Goal: Check status: Check status

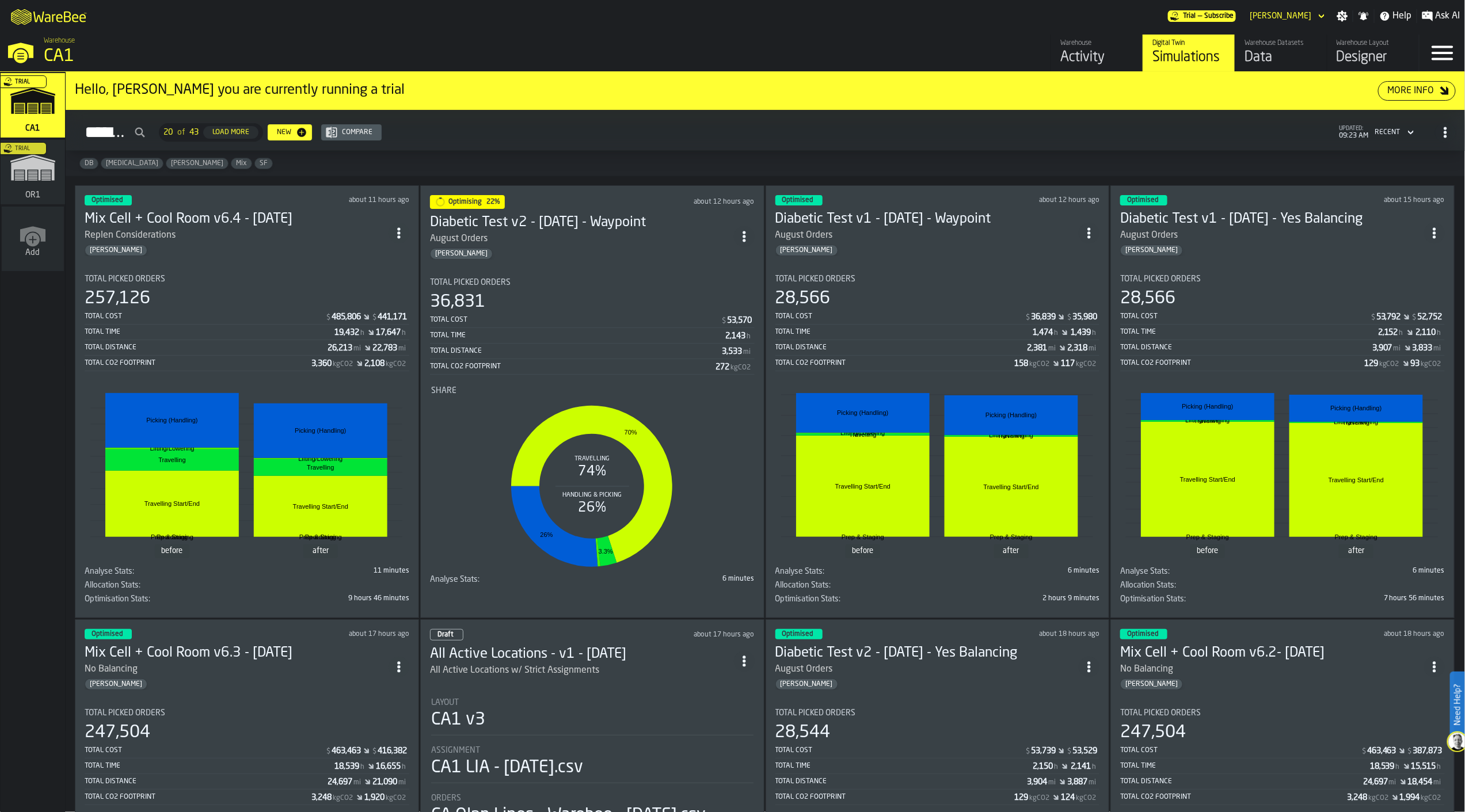
click at [257, 304] on div "257,126" at bounding box center [247, 298] width 325 height 21
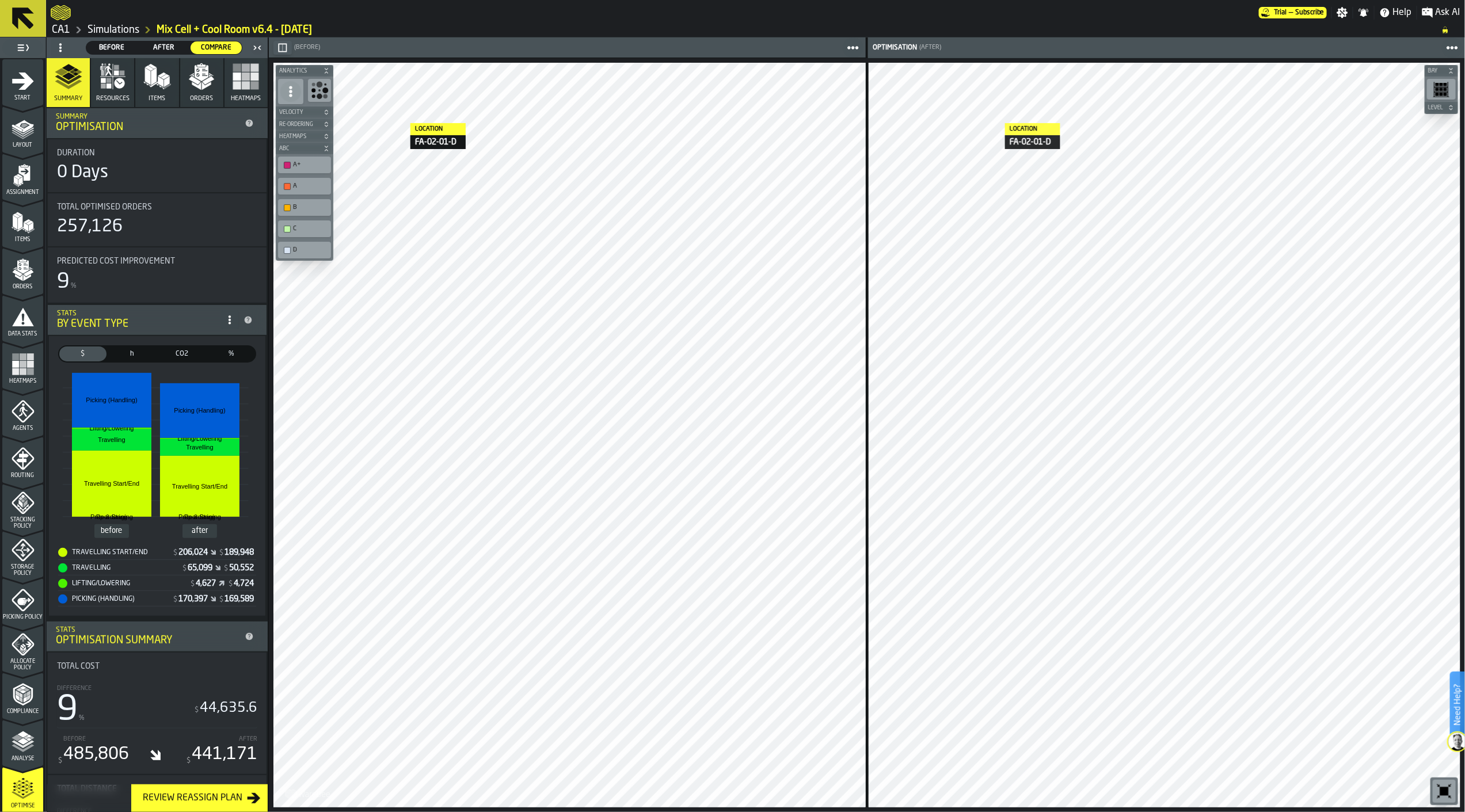
drag, startPoint x: 331, startPoint y: 30, endPoint x: 92, endPoint y: 30, distance: 239.0
click at [94, 30] on ol "CA1 Simulations Mix Cell + Cool Room v6.4 - [DATE]" at bounding box center [740, 29] width 1380 height 13
click at [14, 84] on icon "menu Start" at bounding box center [23, 81] width 23 height 23
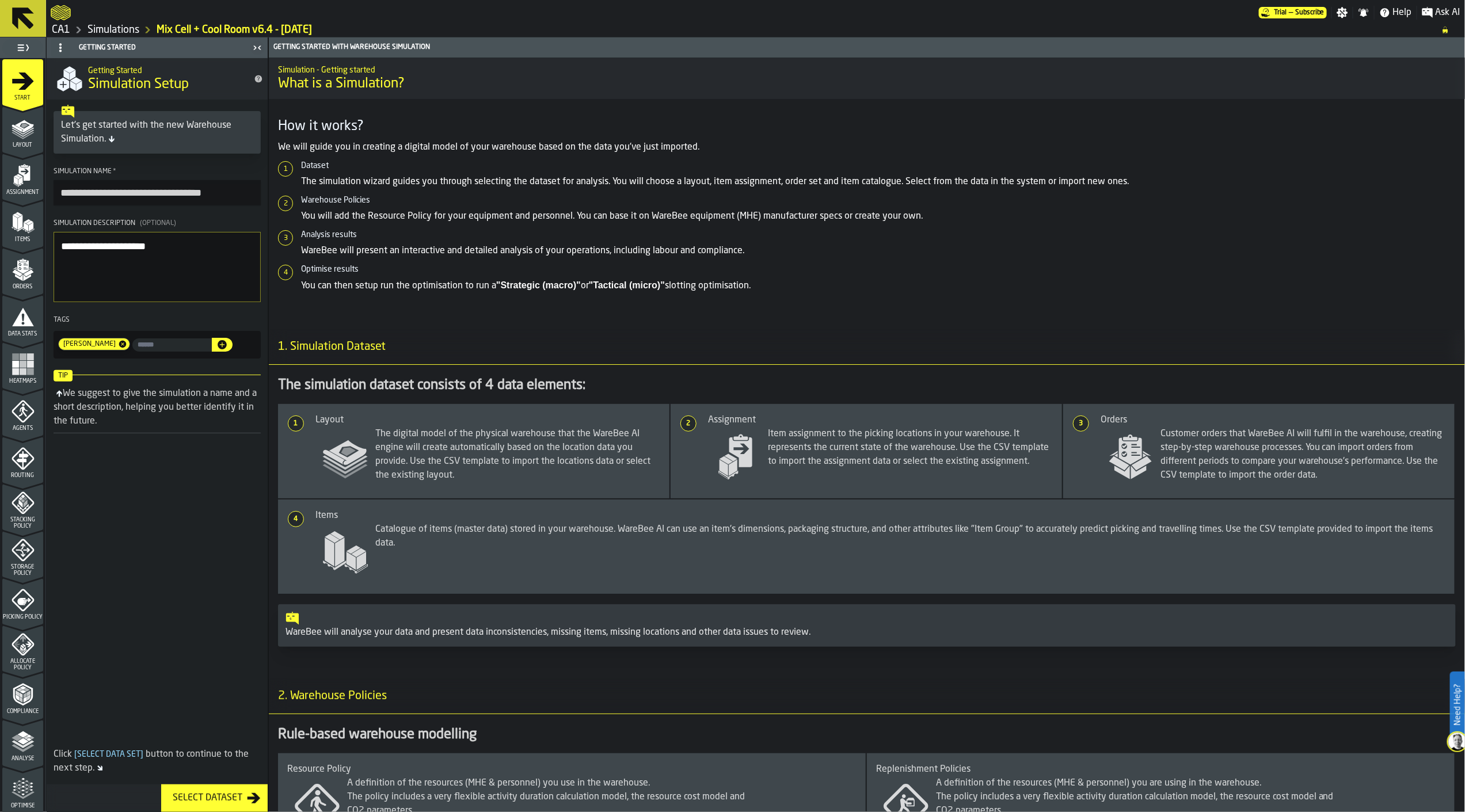
drag, startPoint x: 232, startPoint y: 188, endPoint x: 30, endPoint y: 196, distance: 202.2
click at [30, 196] on aside "**********" at bounding box center [134, 424] width 269 height 774
click at [35, 25] on icon at bounding box center [23, 18] width 28 height 28
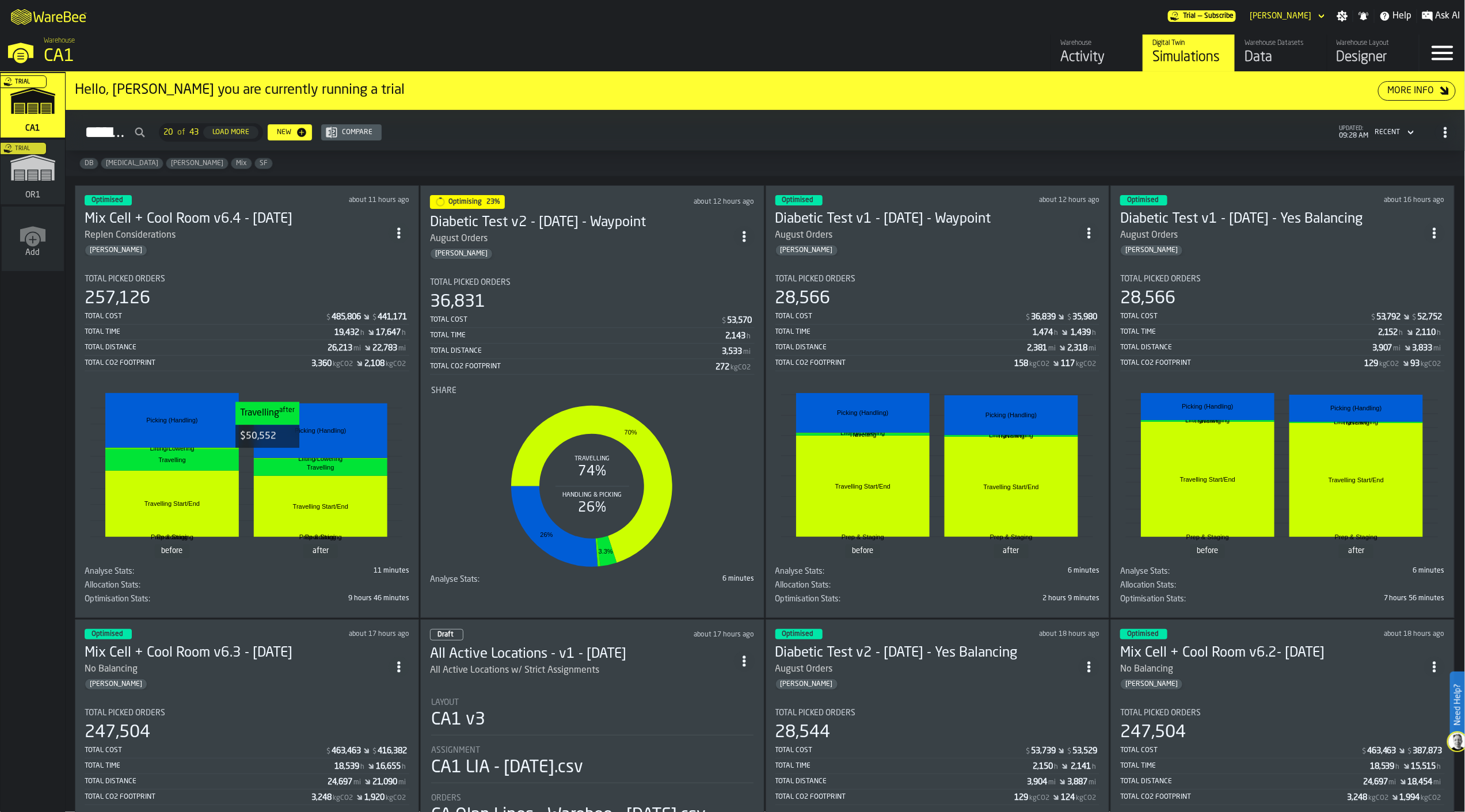
scroll to position [64, 0]
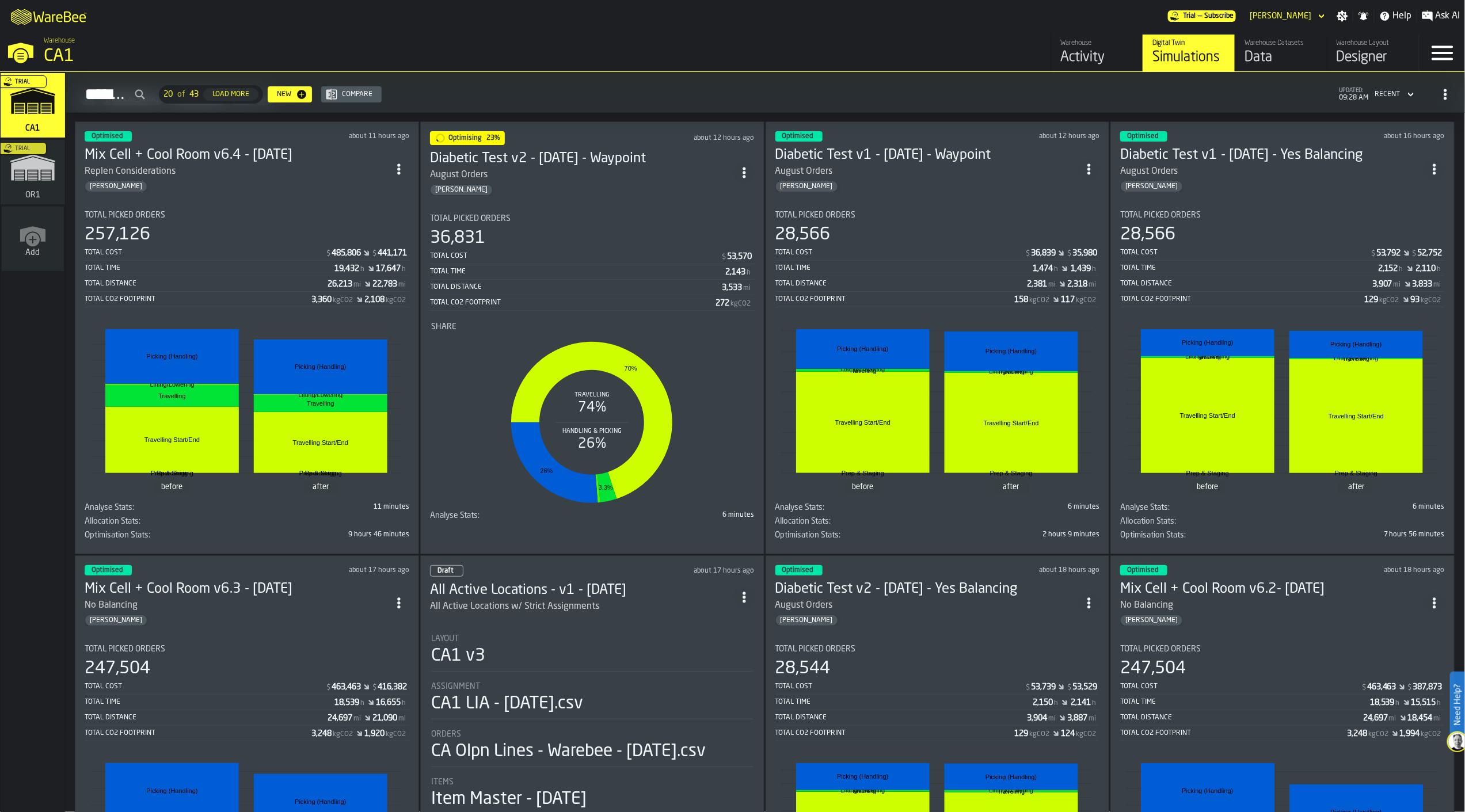
click at [255, 603] on div "No Balancing" at bounding box center [236, 605] width 304 height 13
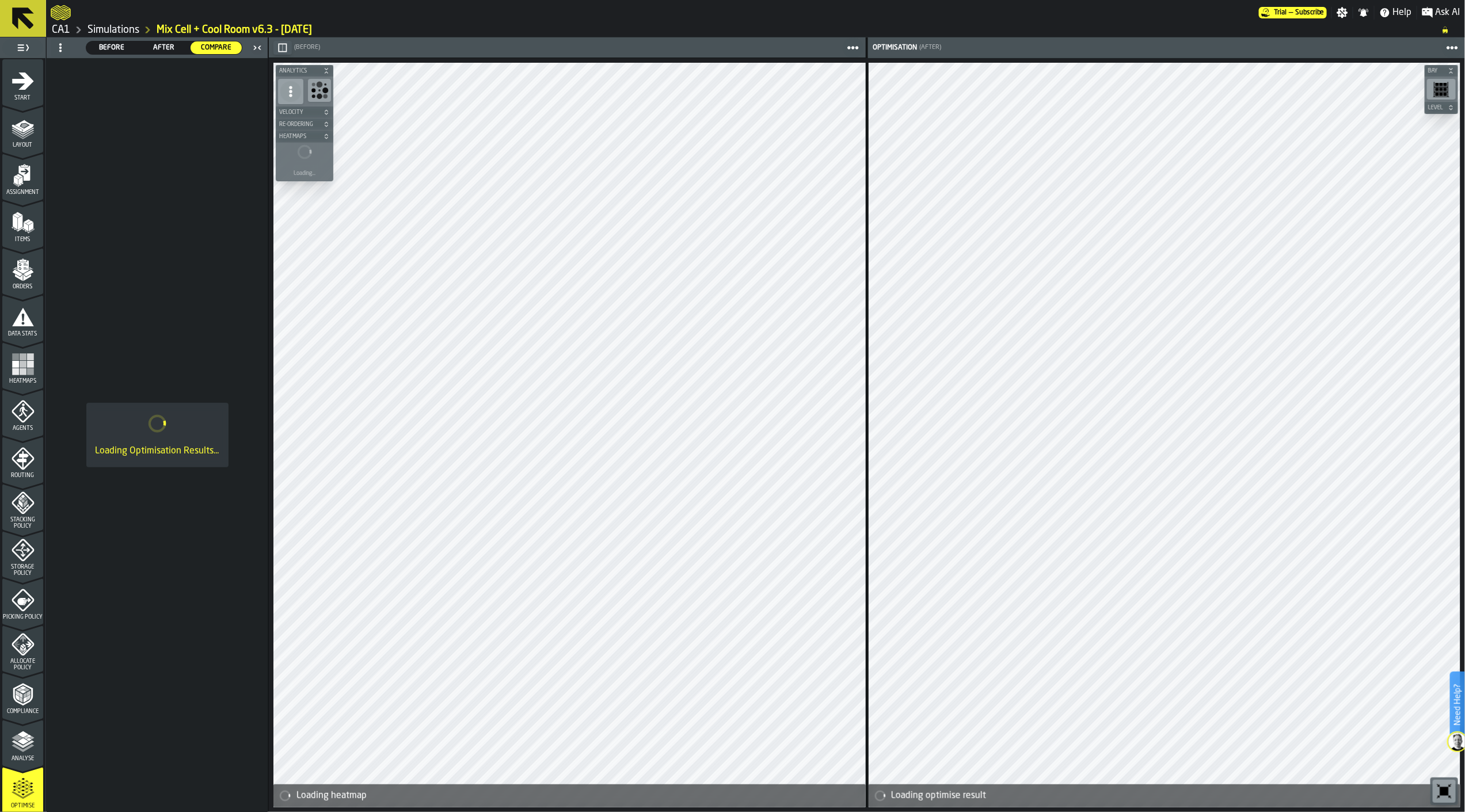
click at [11, 26] on icon at bounding box center [23, 18] width 28 height 28
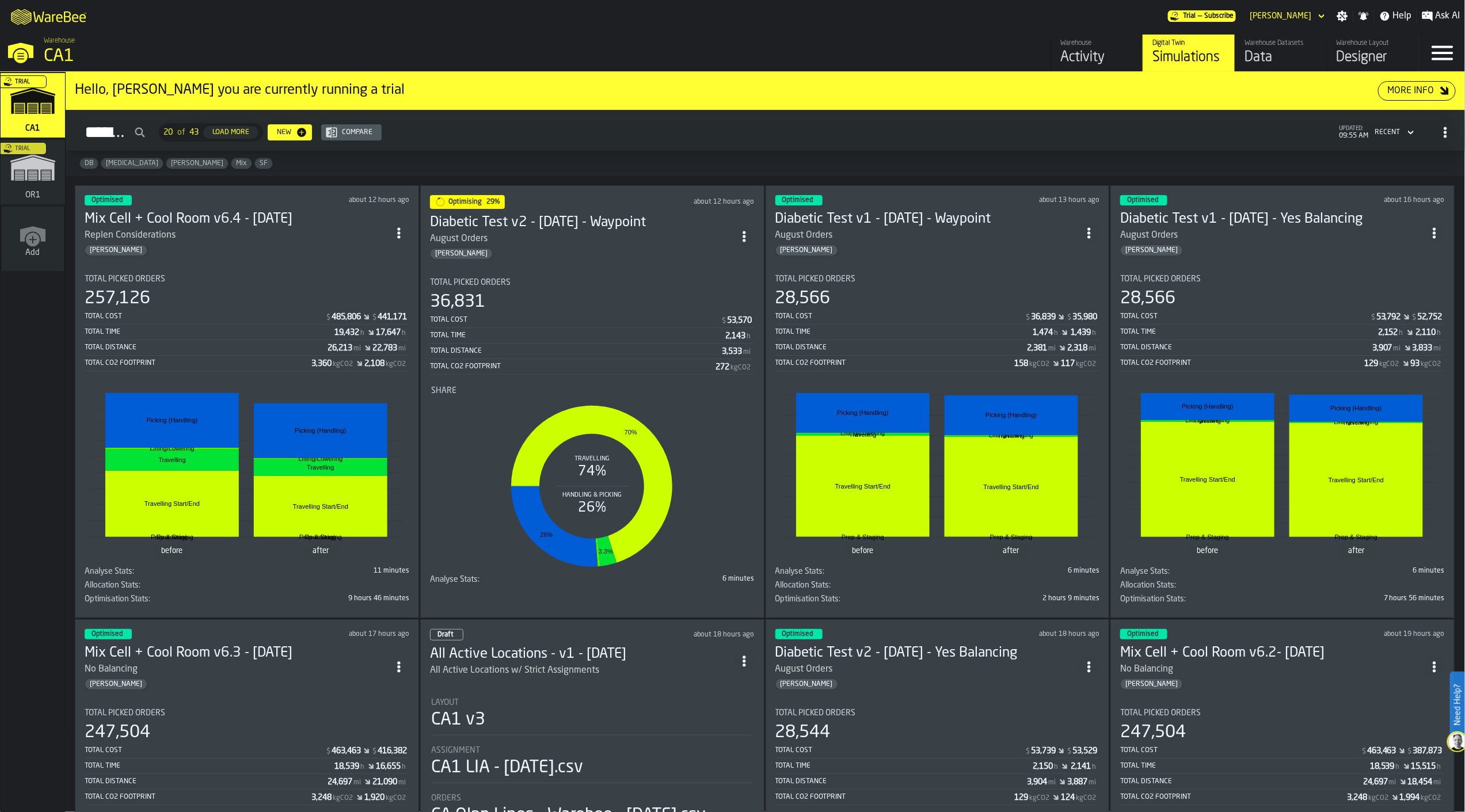
click at [332, 266] on section "Total Picked Orders 257,126 Total Cost $ 485,806 $ 441,171 Total Time 19,432 h …" at bounding box center [247, 436] width 325 height 343
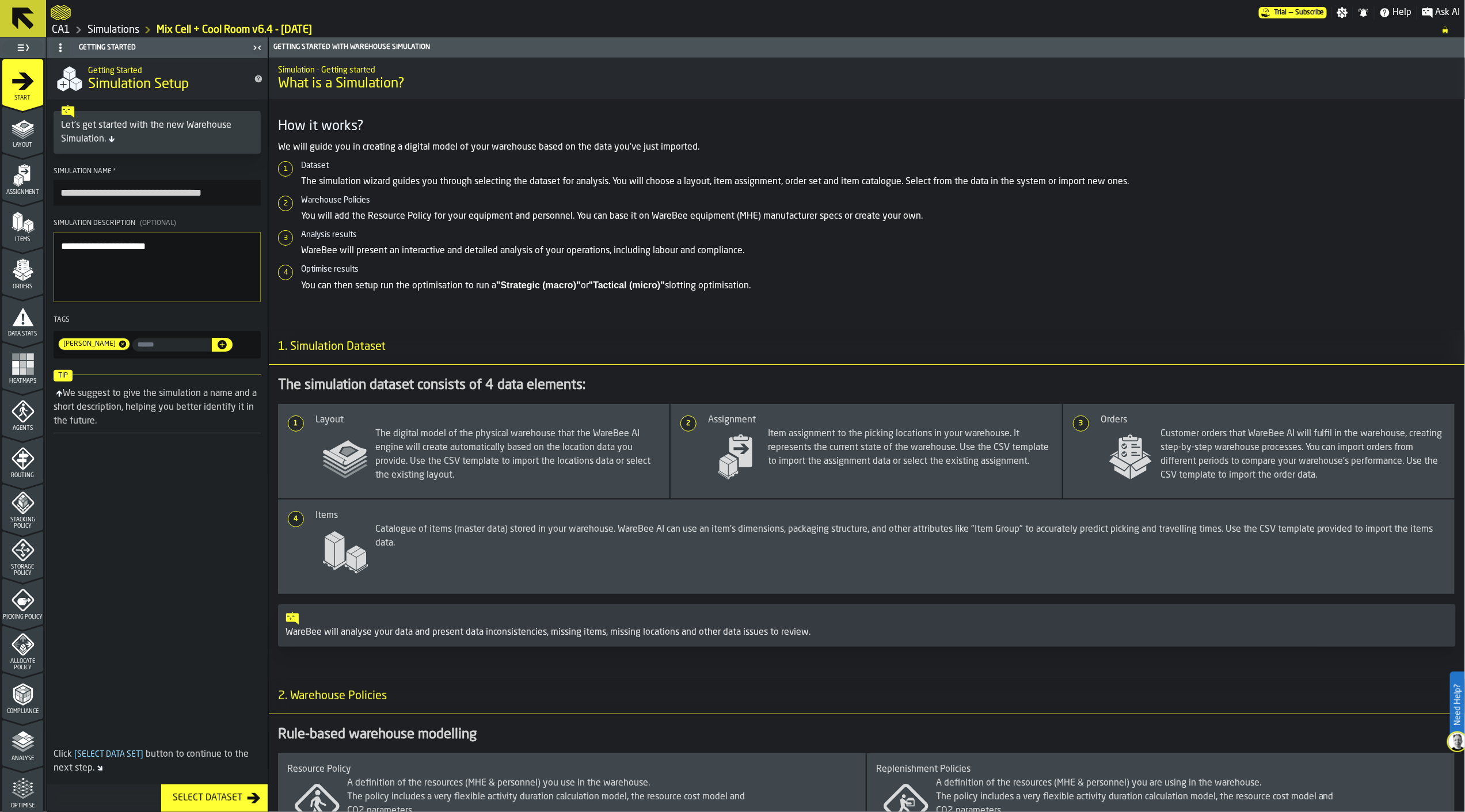
click at [21, 786] on polygon "menu Optimise" at bounding box center [23, 786] width 3 height 2
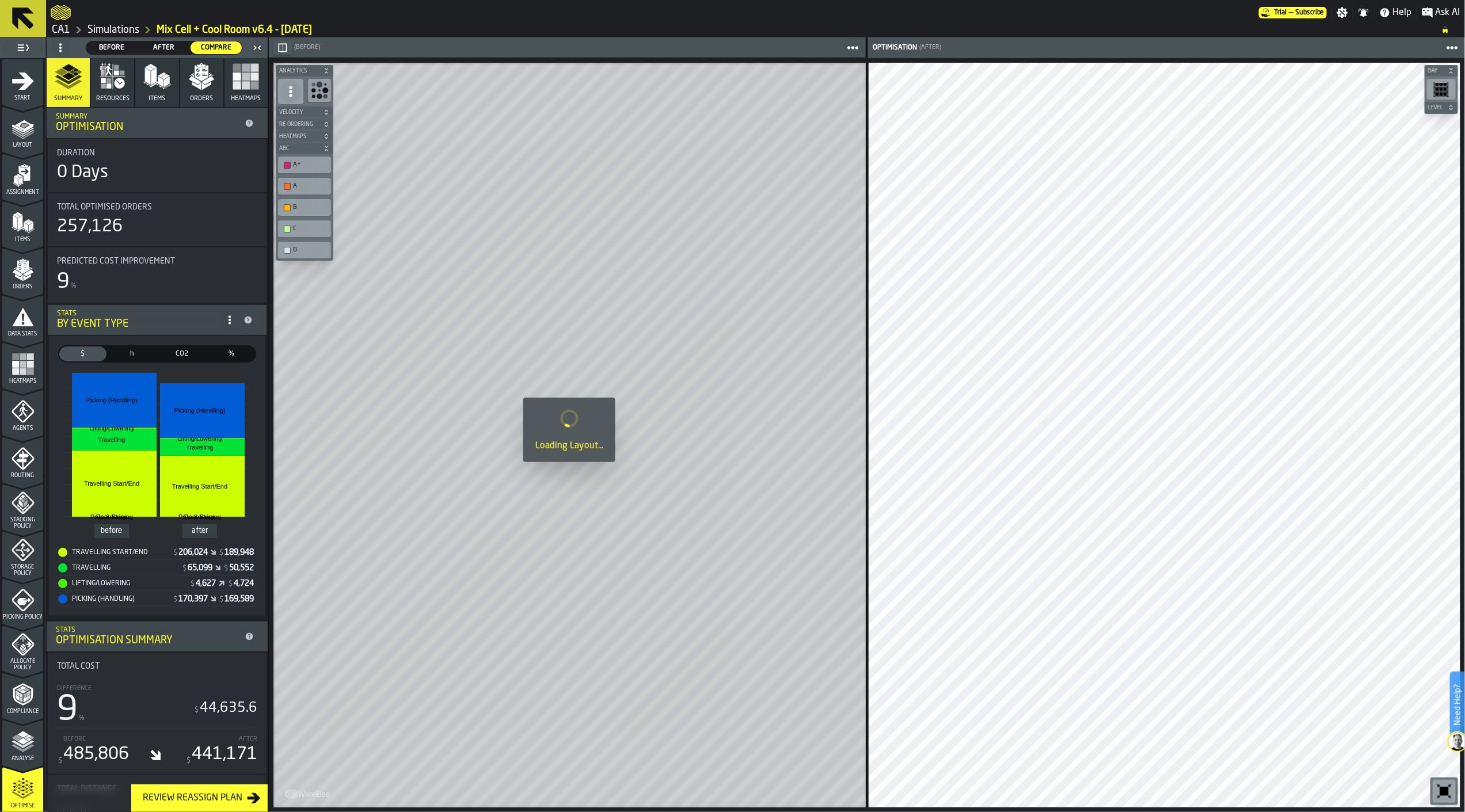
click at [281, 47] on icon "button-" at bounding box center [282, 47] width 9 height 9
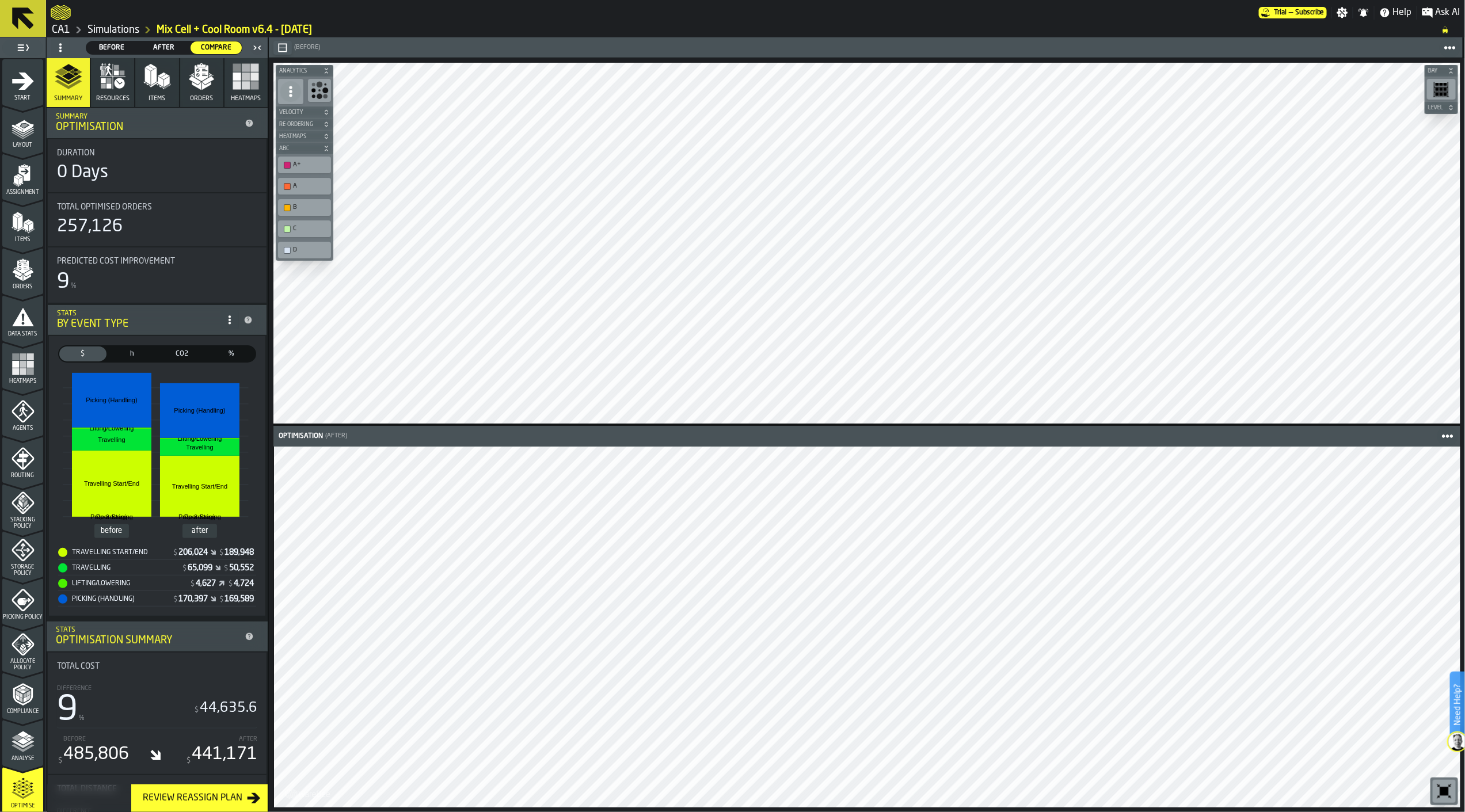
click at [1033, 376] on div "Optimisation (After) Bay Level M A K I N G W A R E H O U S E S M O R E EF F I C…" at bounding box center [867, 435] width 1196 height 754
click at [211, 72] on icon "button" at bounding box center [201, 77] width 28 height 28
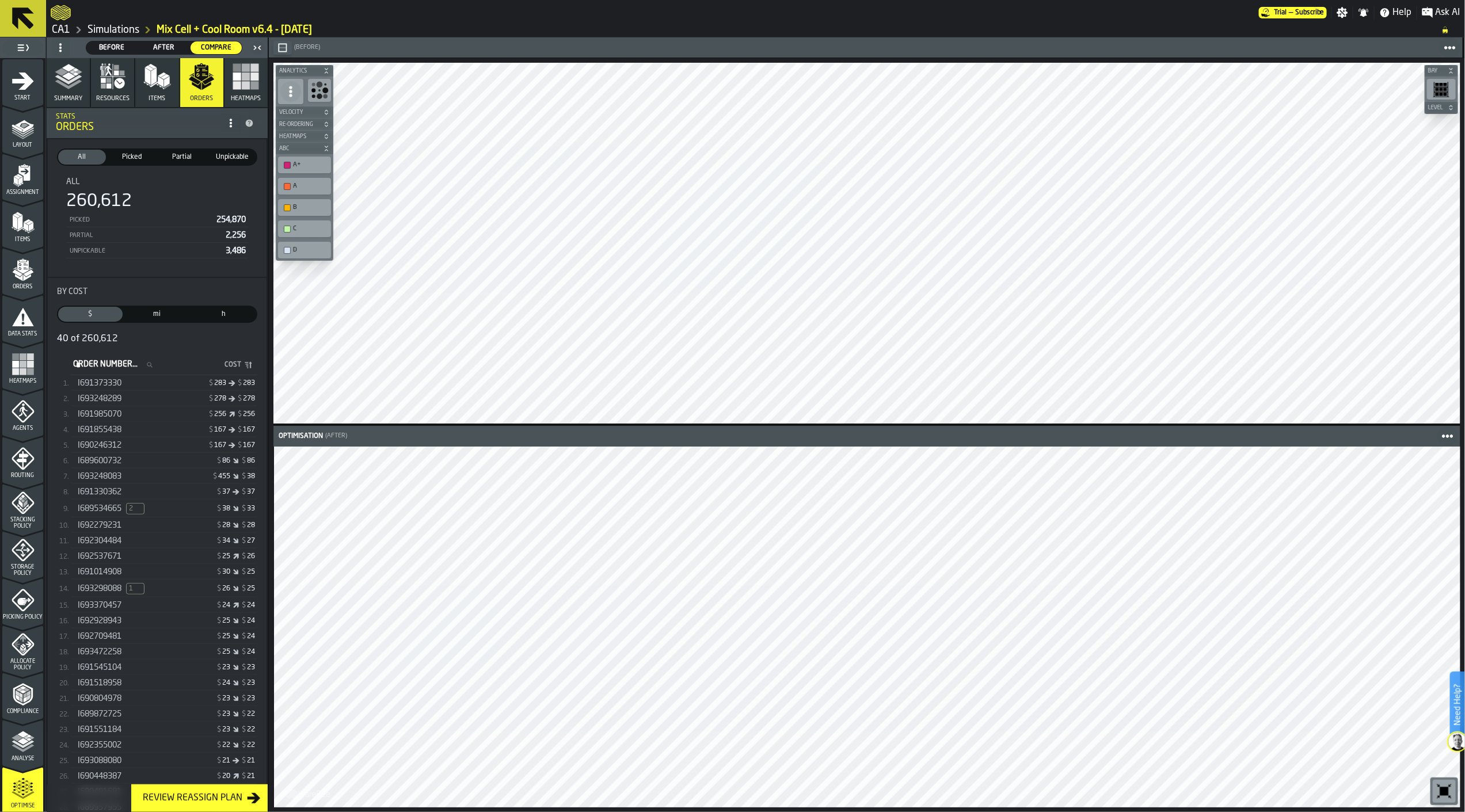
click at [145, 475] on div "I693248083" at bounding box center [122, 476] width 89 height 9
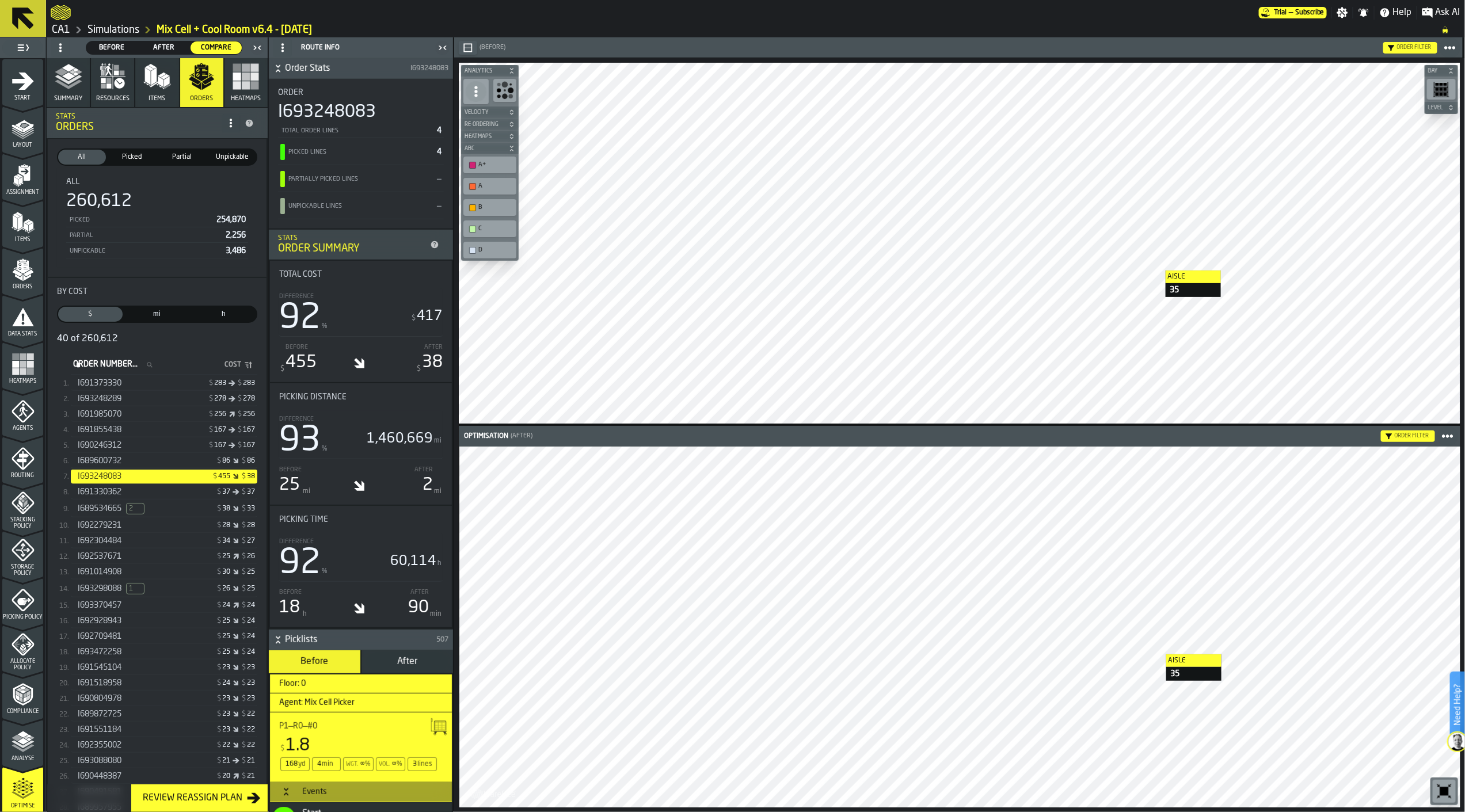
click at [1155, 655] on div at bounding box center [960, 627] width 1001 height 361
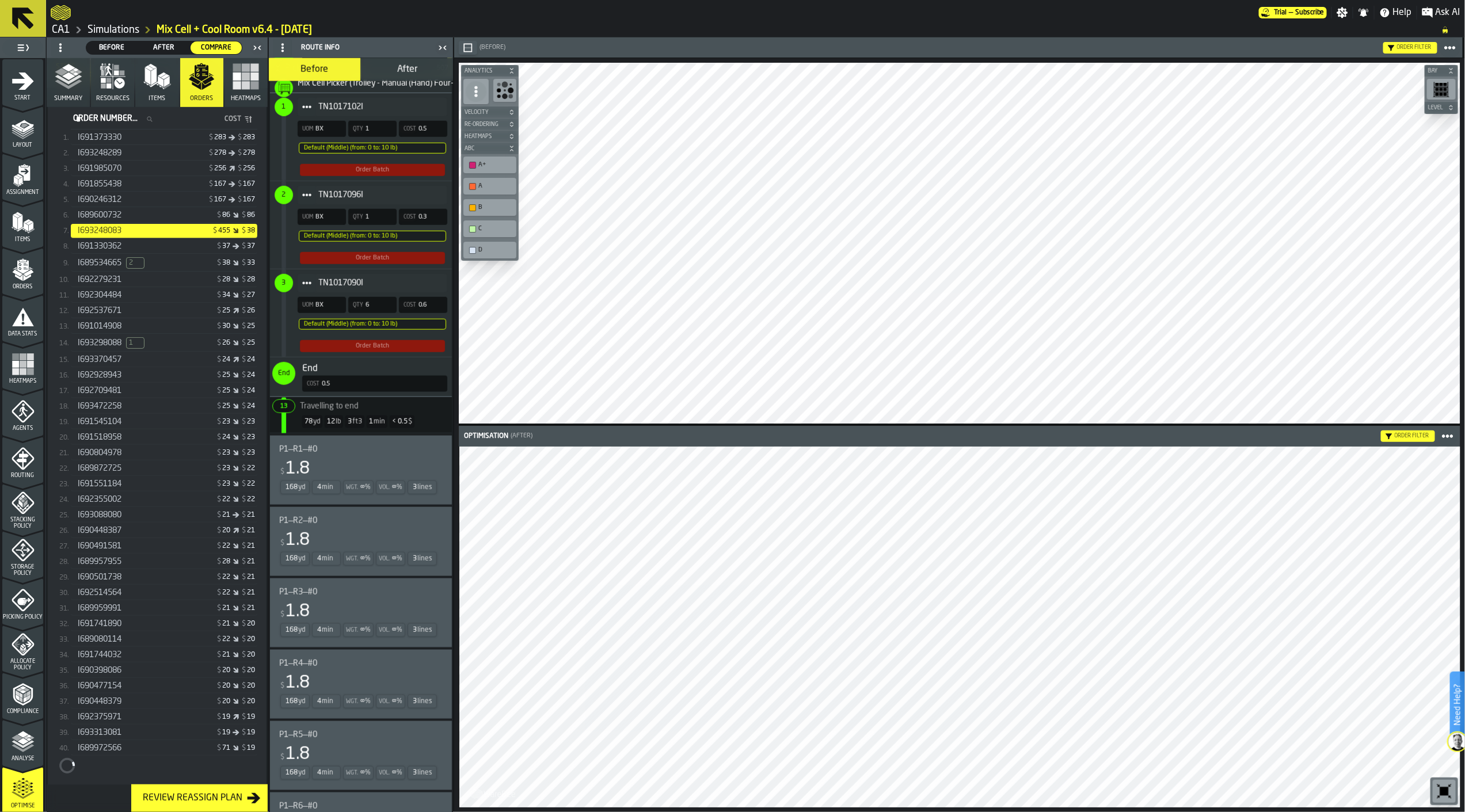
scroll to position [263, 0]
click at [197, 531] on div "I690448387 $ 20 $ 21" at bounding box center [164, 526] width 186 height 14
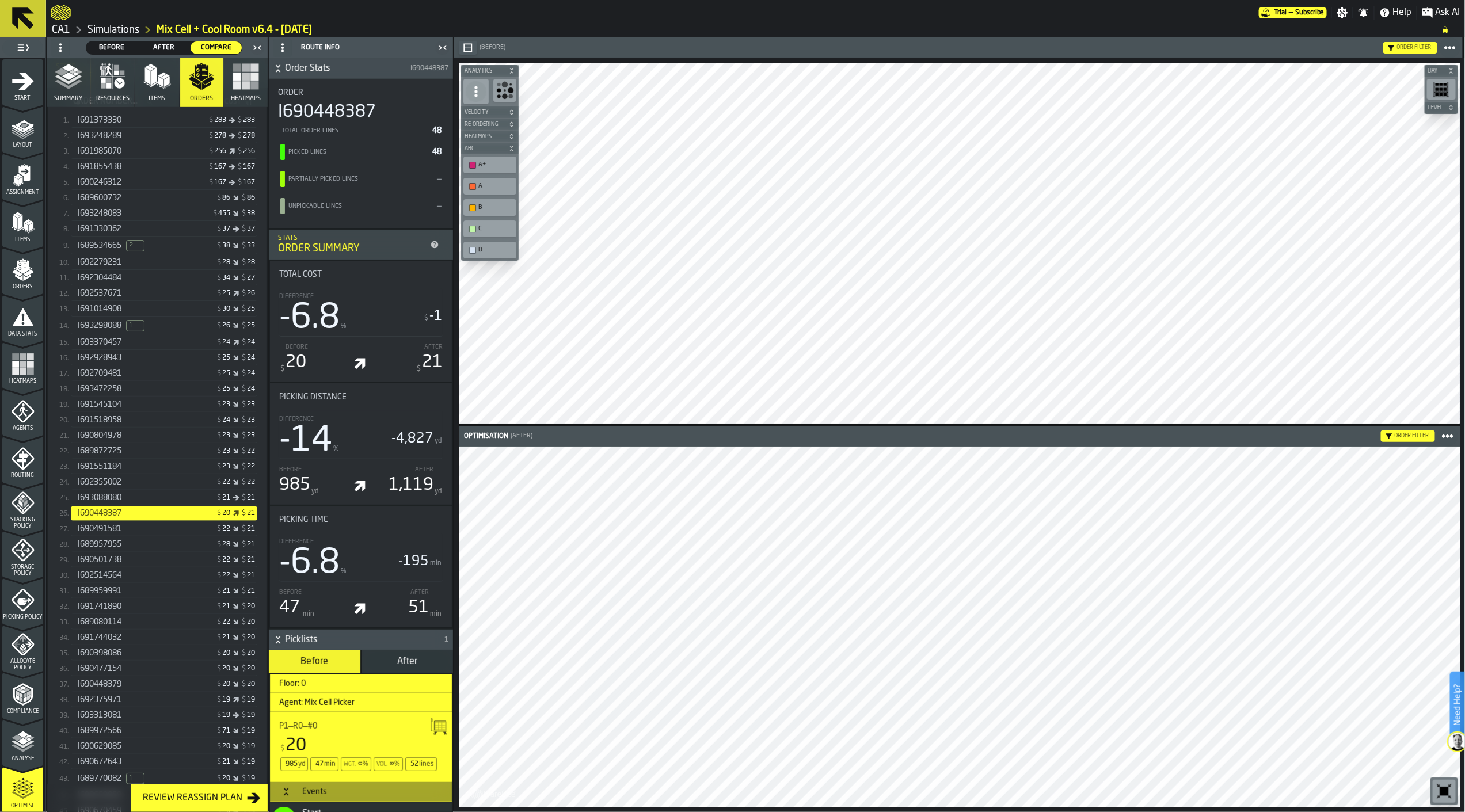
click at [10, 20] on icon at bounding box center [23, 18] width 28 height 28
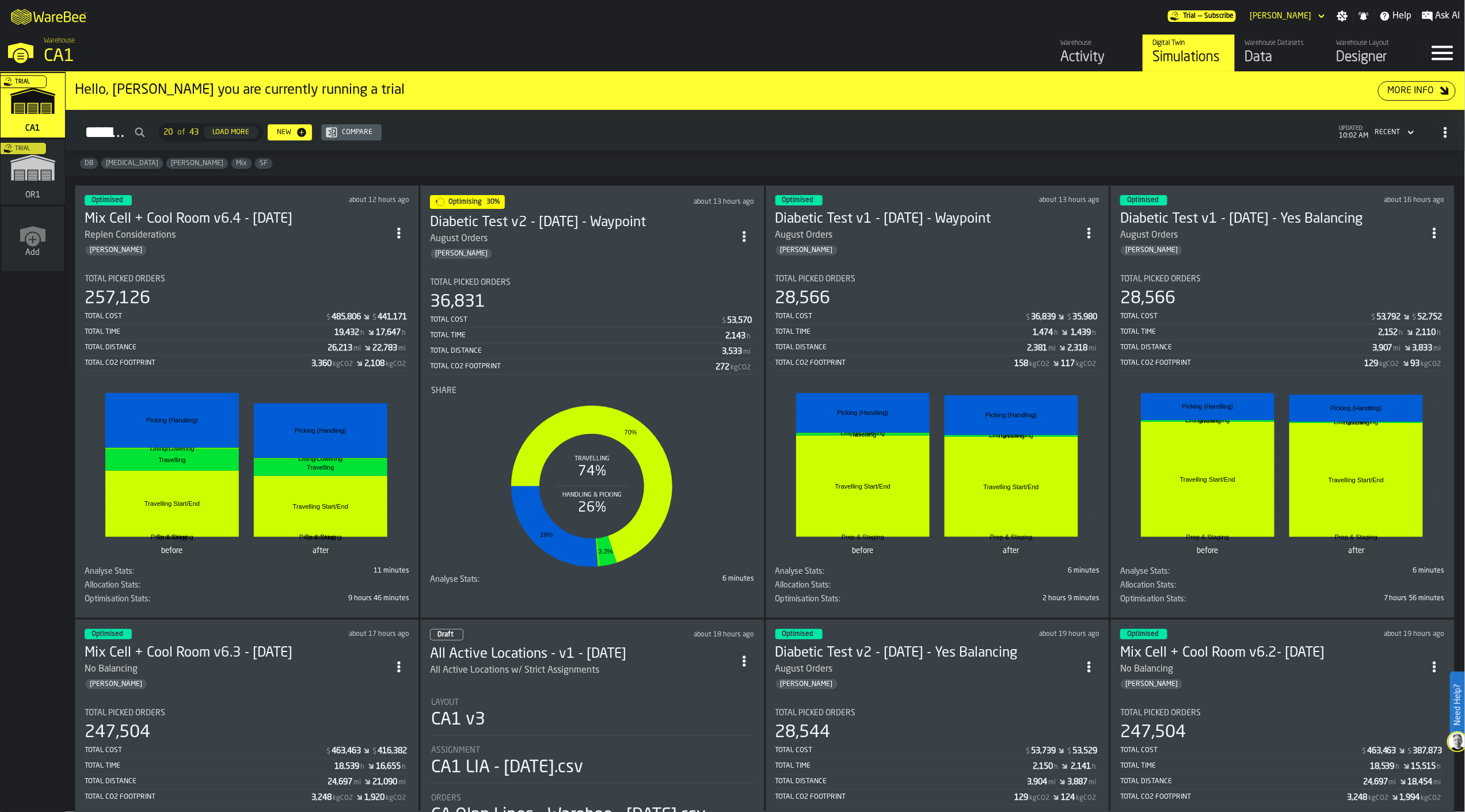
click at [572, 239] on div "August Orders" at bounding box center [582, 238] width 304 height 13
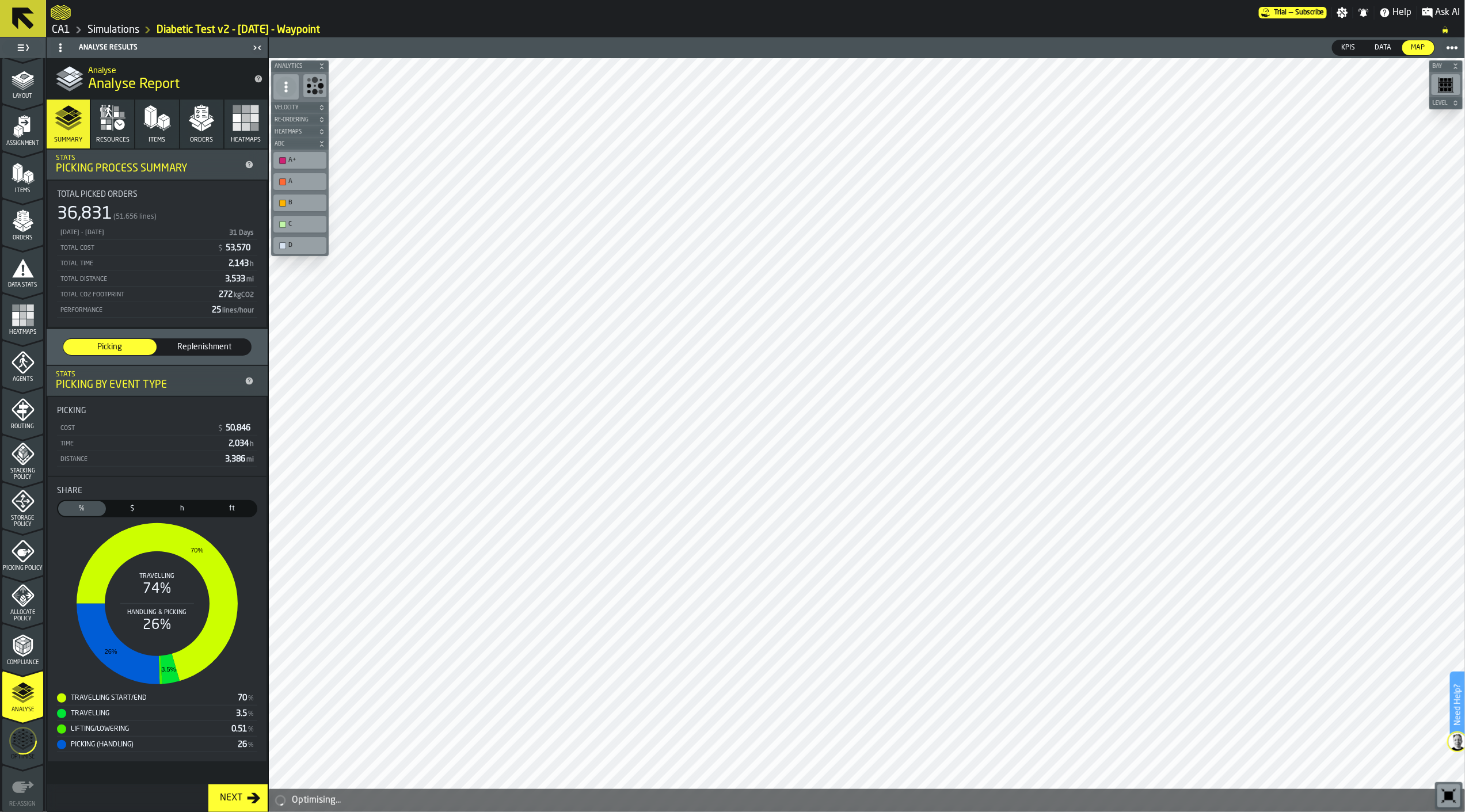
scroll to position [96, 0]
click at [10, 691] on circle "menu Optimise" at bounding box center [23, 694] width 26 height 26
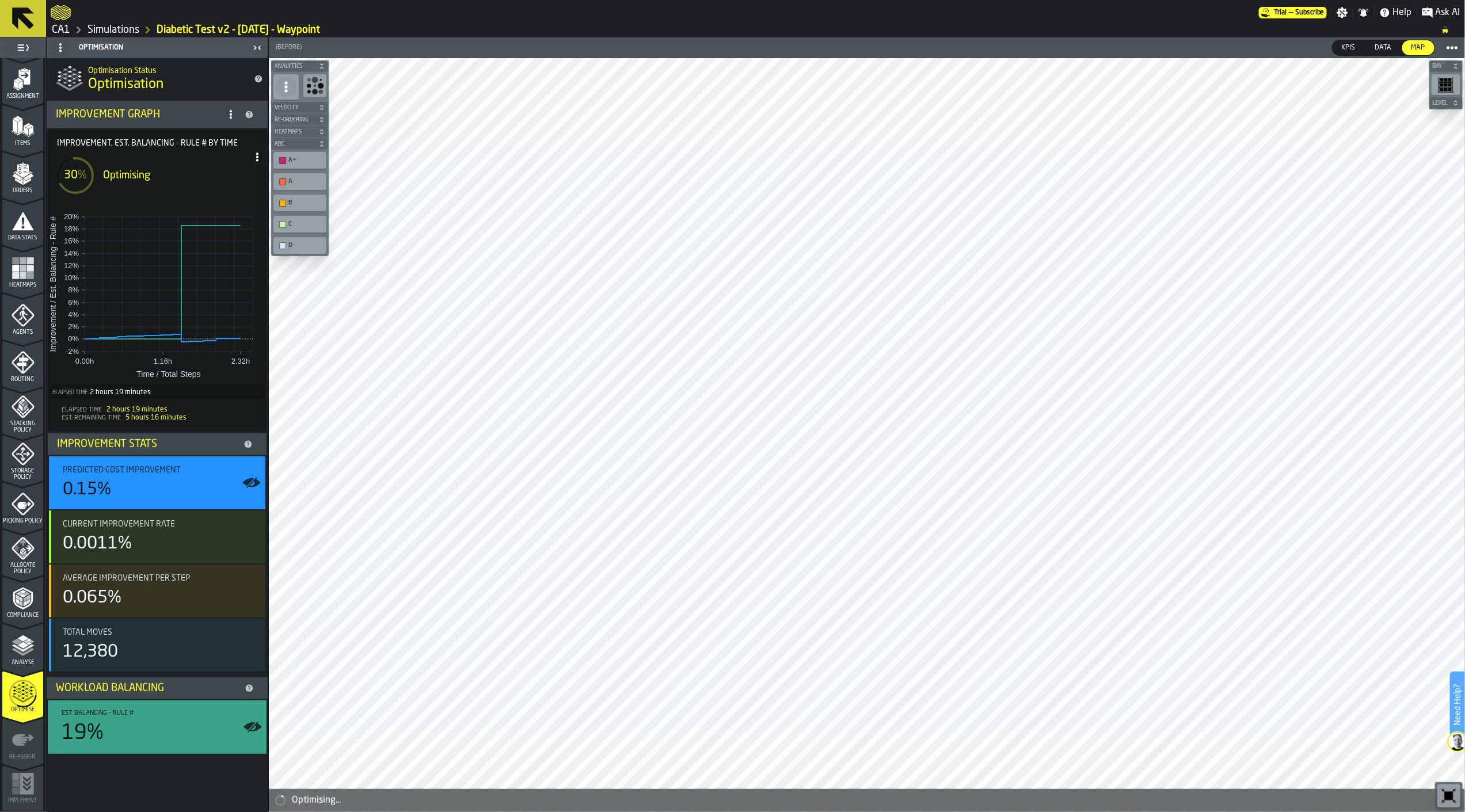
click at [254, 152] on icon at bounding box center [257, 157] width 9 height 9
click at [237, 170] on li "Show Run Options" at bounding box center [222, 180] width 89 height 28
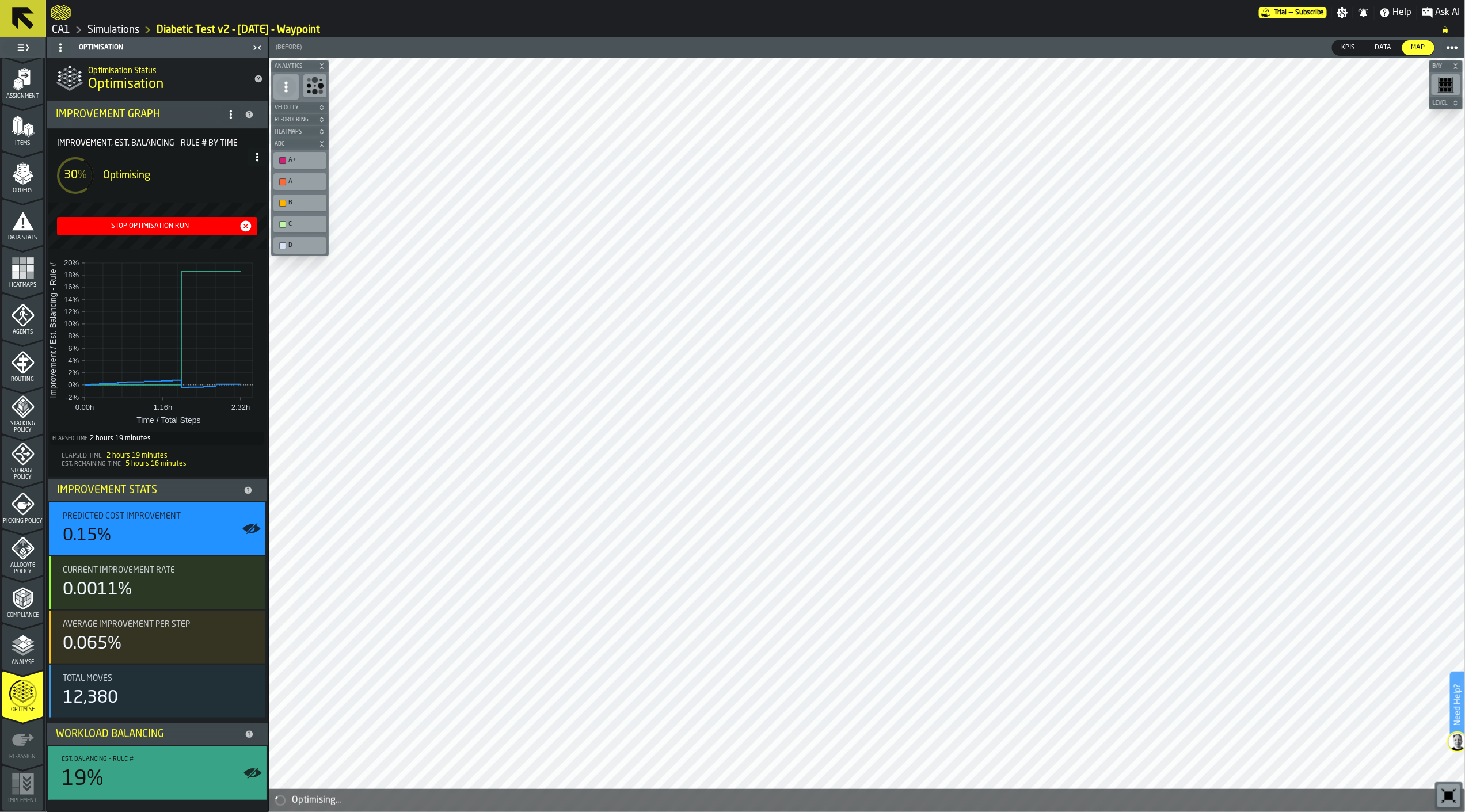
click at [173, 223] on div "Stop Optimisation Run" at bounding box center [150, 226] width 177 height 8
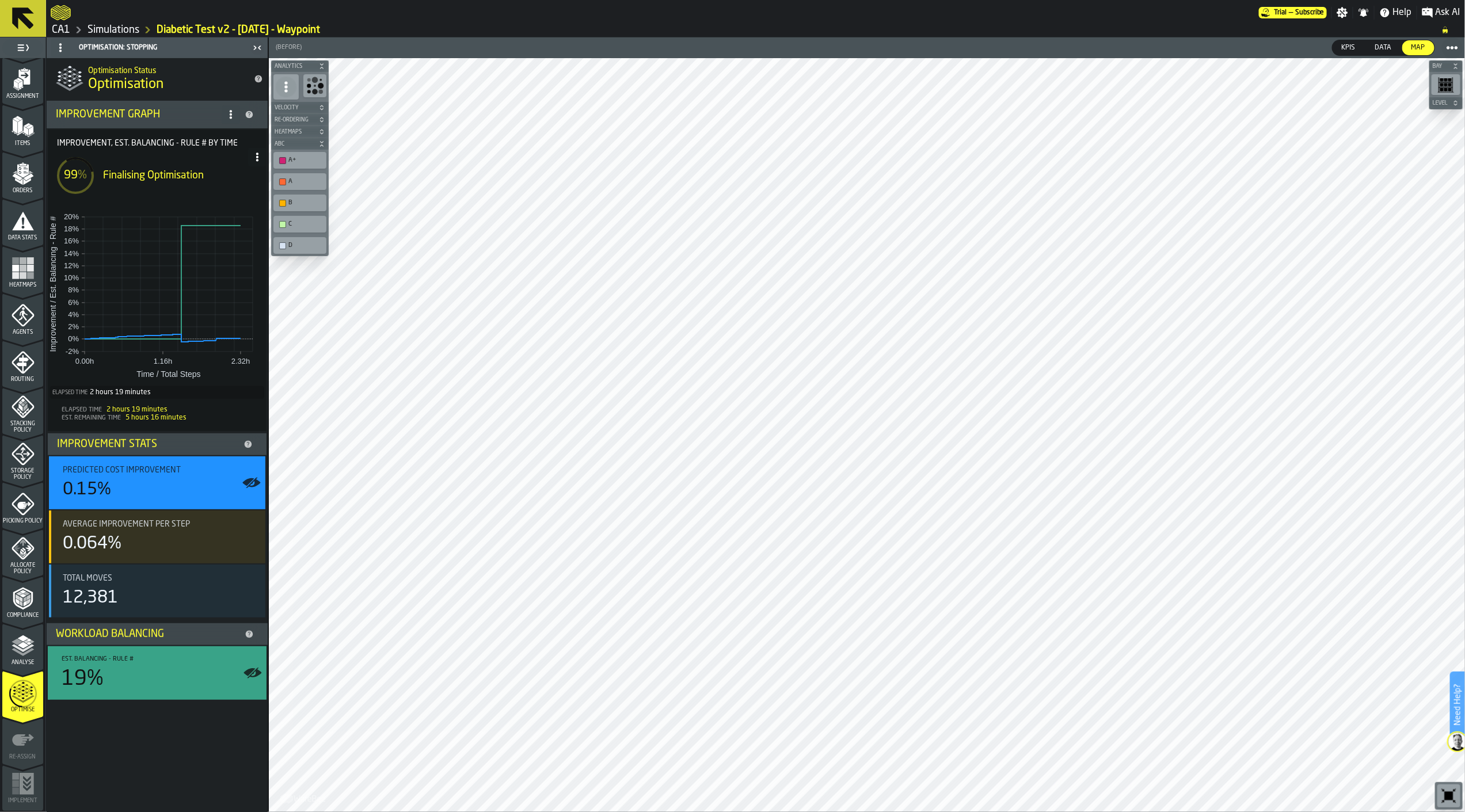
click at [22, 13] on icon at bounding box center [23, 18] width 22 height 22
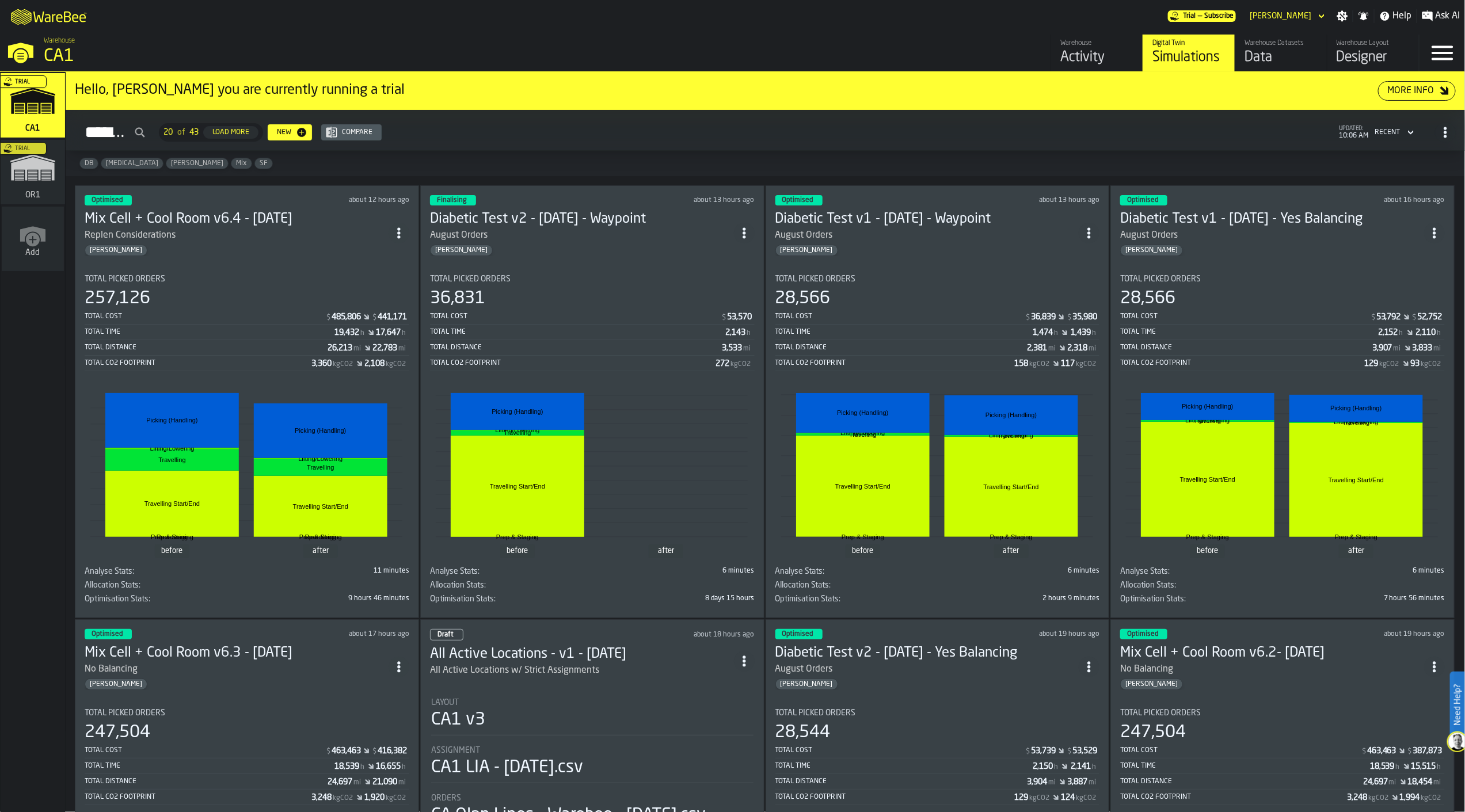
click at [305, 296] on div "257,126" at bounding box center [247, 298] width 325 height 21
